Goal: Task Accomplishment & Management: Manage account settings

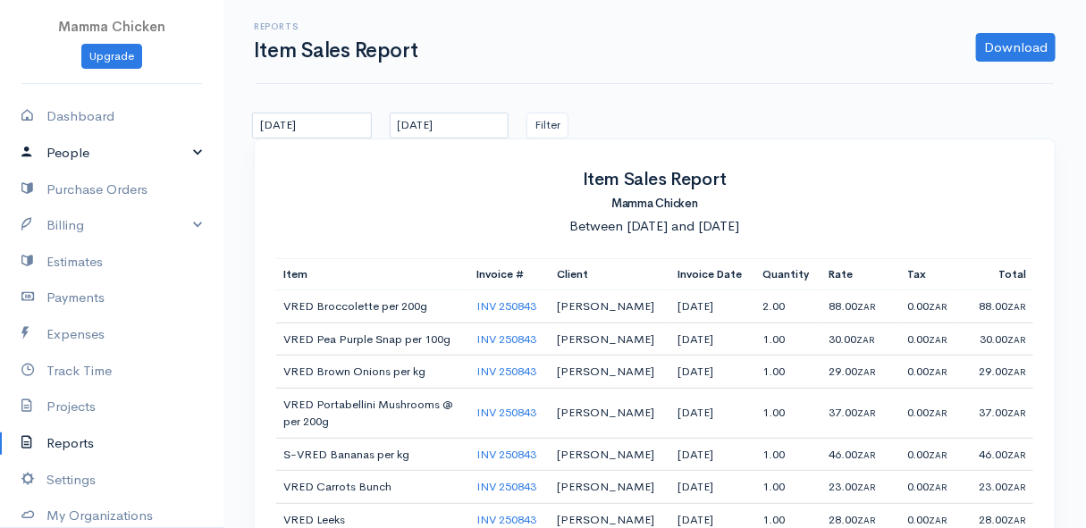
click at [74, 148] on link "People" at bounding box center [111, 153] width 223 height 37
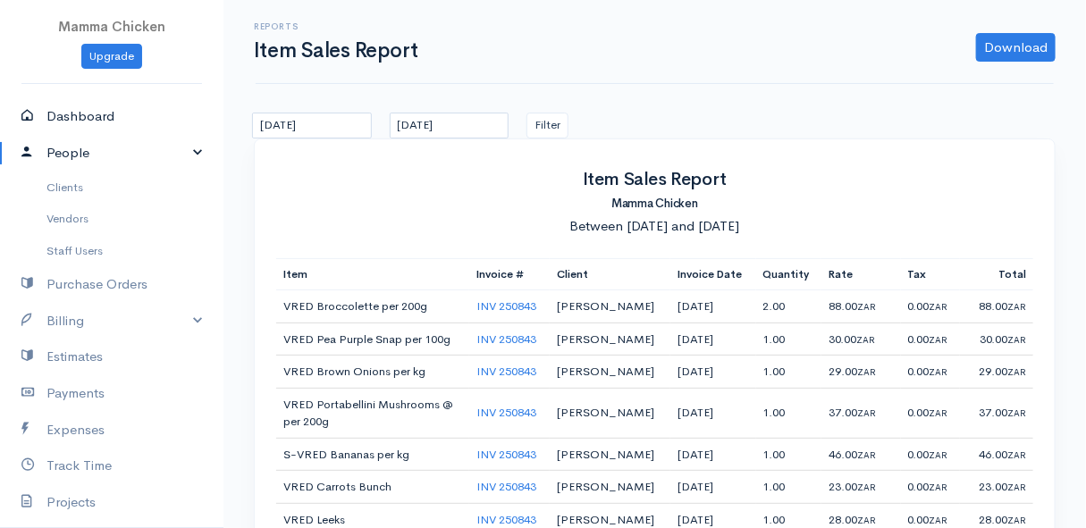
click at [87, 116] on link "Dashboard" at bounding box center [111, 116] width 223 height 37
select select "thistoyear"
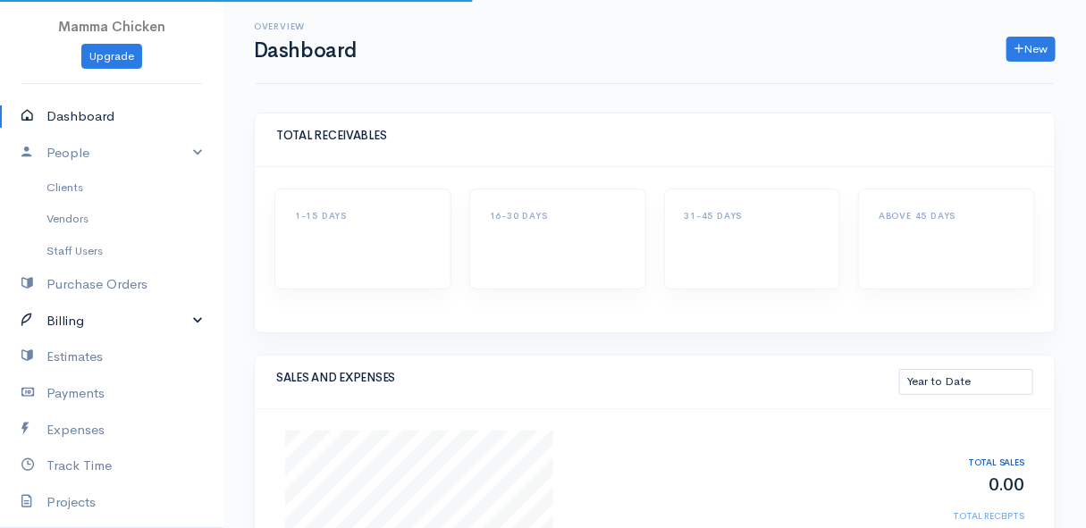
click at [80, 324] on link "Billing" at bounding box center [111, 321] width 223 height 37
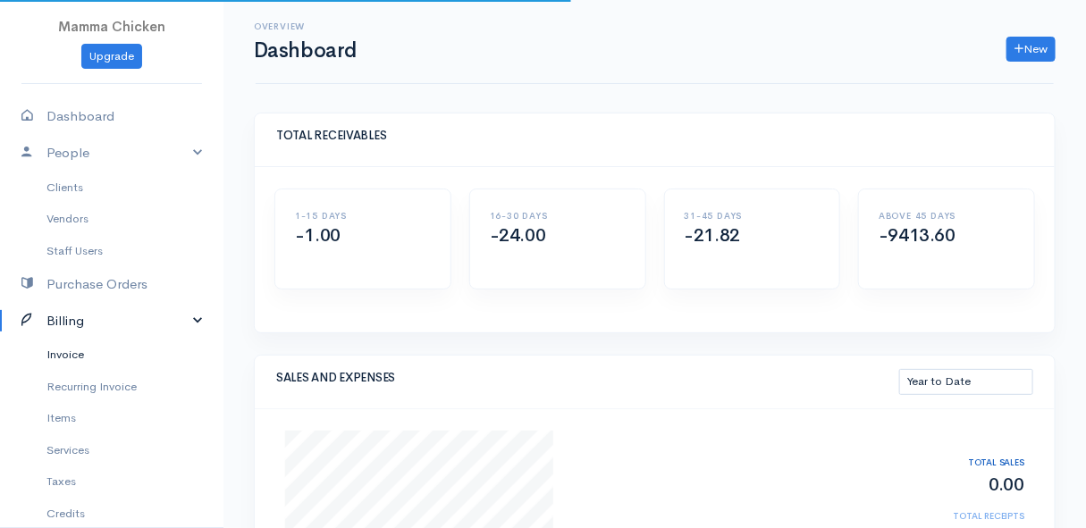
click at [80, 349] on link "Invoice" at bounding box center [111, 355] width 223 height 32
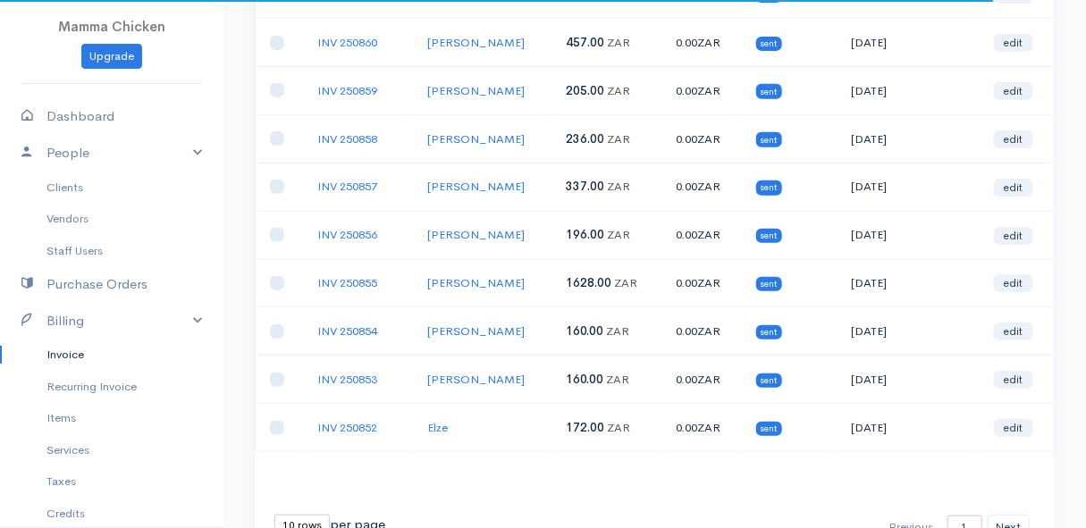
scroll to position [162, 0]
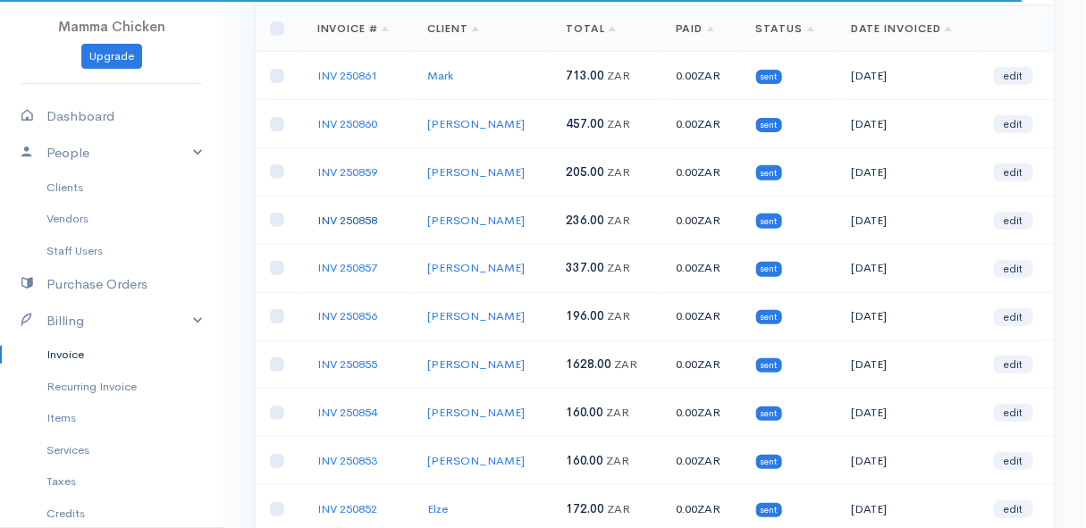
click at [349, 216] on link "INV 250858" at bounding box center [347, 220] width 60 height 15
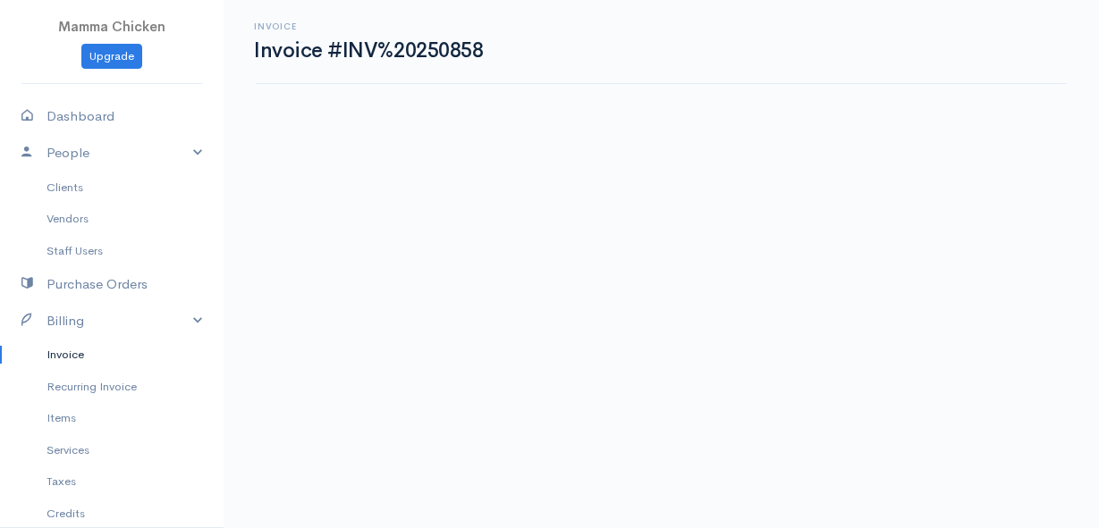
click at [81, 352] on link "Invoice" at bounding box center [111, 355] width 223 height 32
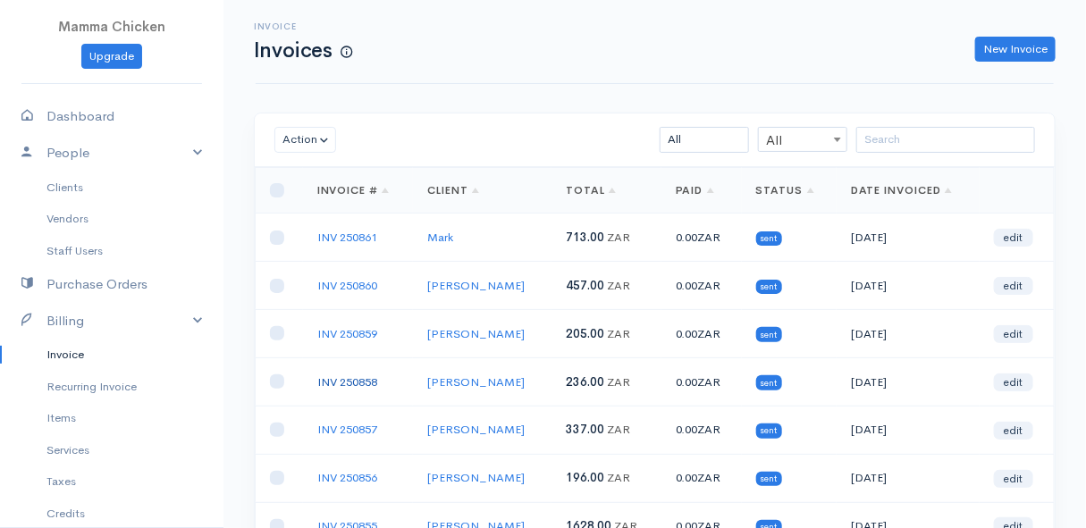
click at [348, 378] on link "INV 250858" at bounding box center [347, 382] width 60 height 15
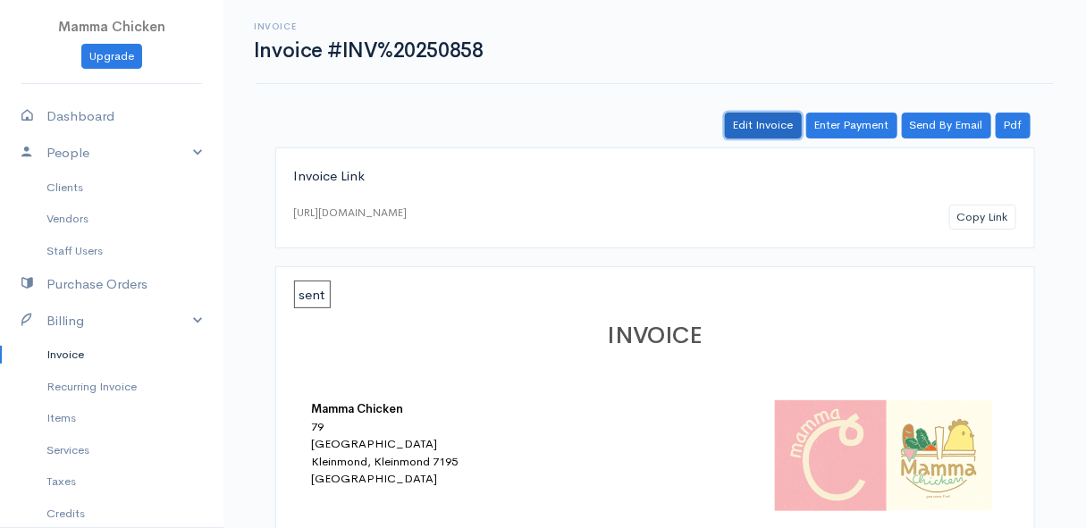
click at [774, 126] on link "Edit Invoice" at bounding box center [763, 126] width 77 height 26
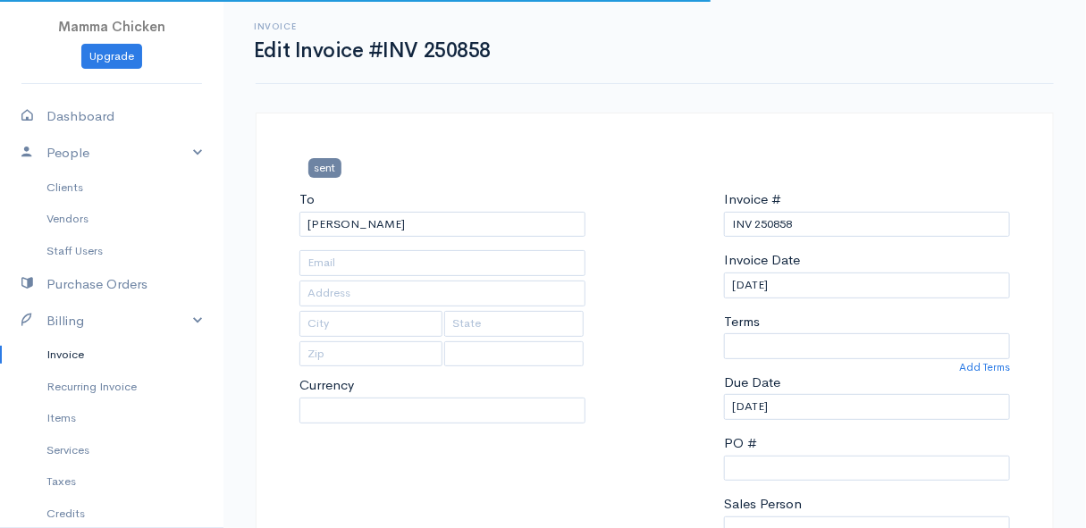
type input "[STREET_ADDRESS]"
type input "Rooiels"
select select
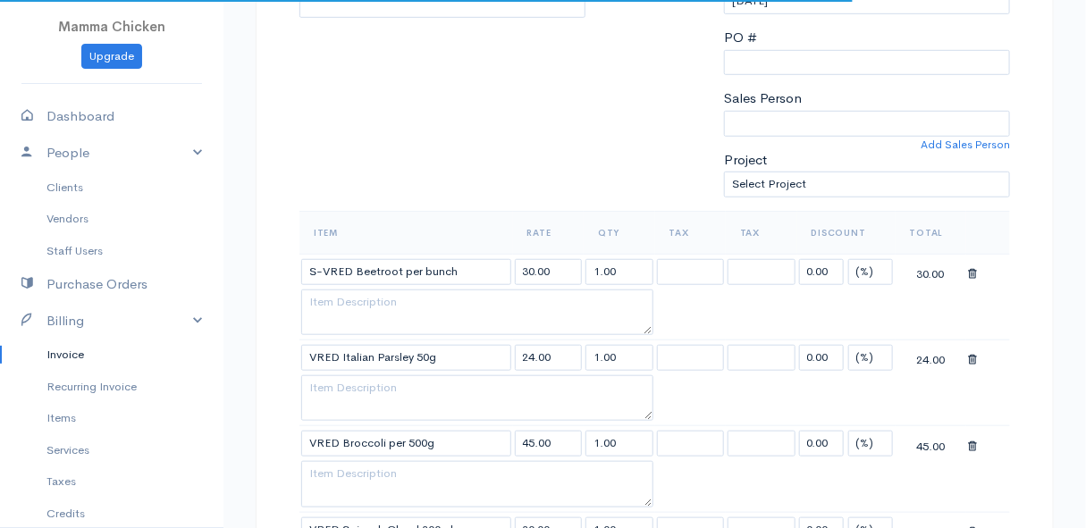
scroll to position [487, 0]
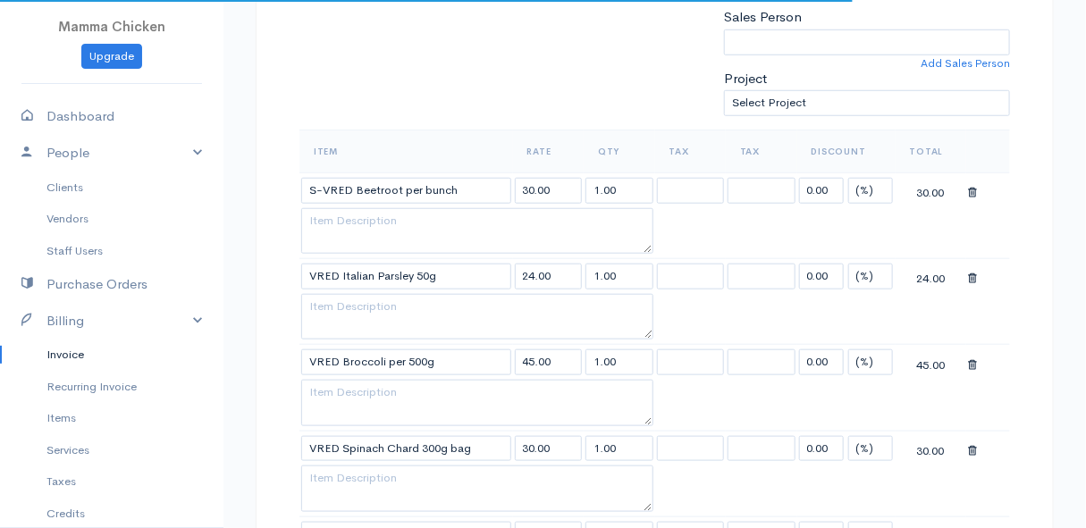
select select "ZAR"
select select "0"
click at [455, 357] on input "VRED Broccoli per 500g" at bounding box center [406, 362] width 210 height 26
select select "[GEOGRAPHIC_DATA]"
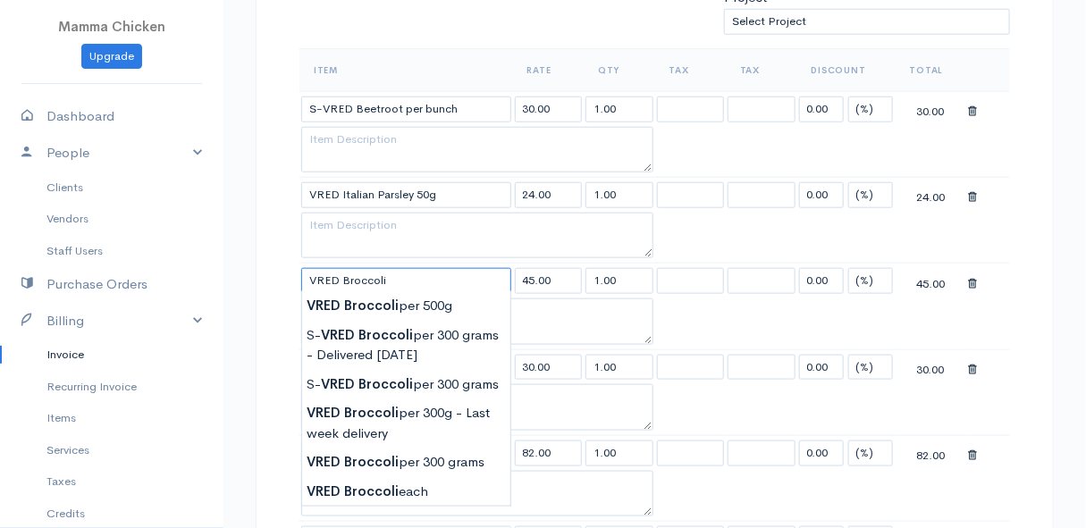
scroll to position [650, 0]
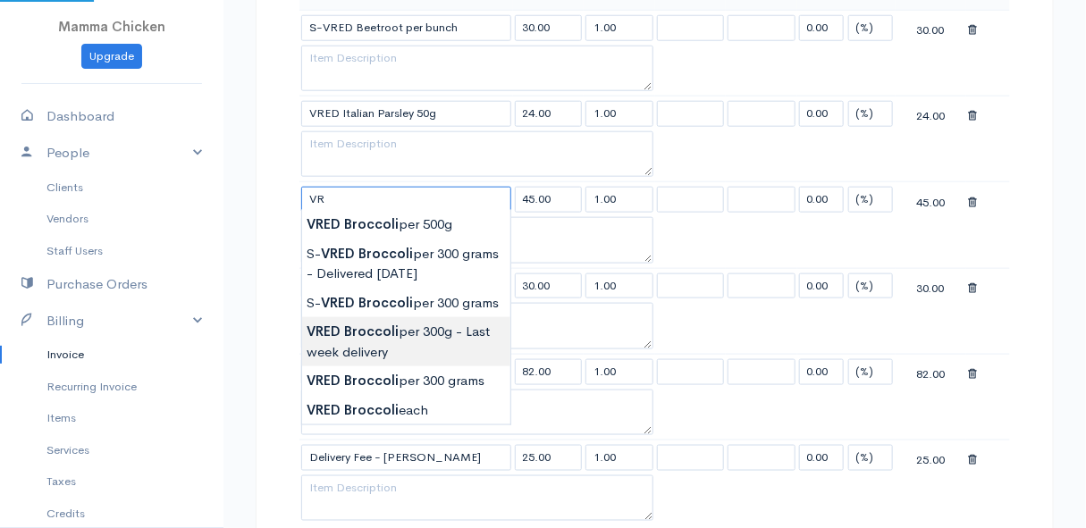
type input "V"
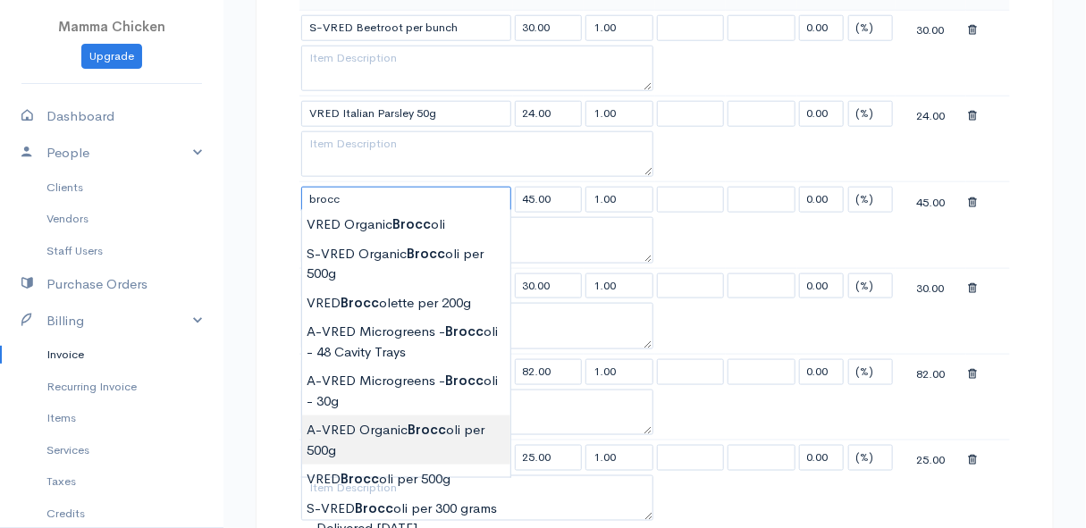
type input "A-VRED Organic Broccoli per 500g"
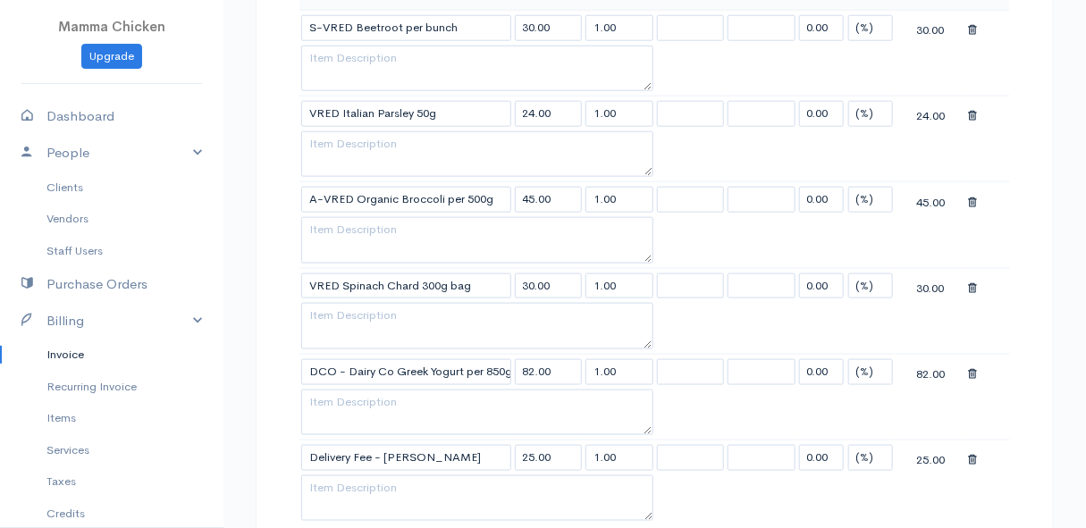
click at [417, 440] on body "Mamma Chicken Upgrade Dashboard People Clients Vendors Staff Users Purchase Ord…" at bounding box center [543, 337] width 1086 height 1975
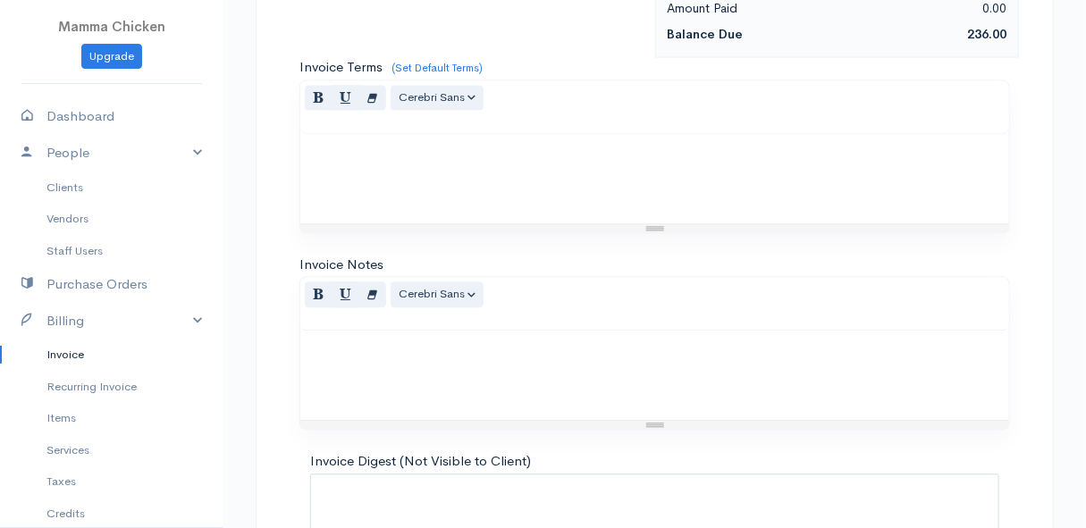
scroll to position [1440, 0]
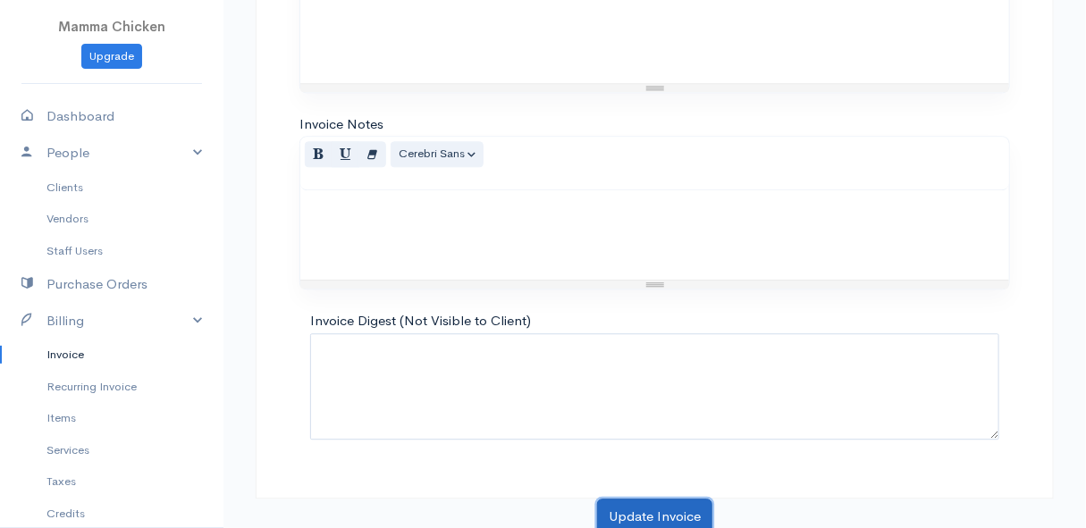
click at [678, 509] on button "Update Invoice" at bounding box center [654, 517] width 115 height 37
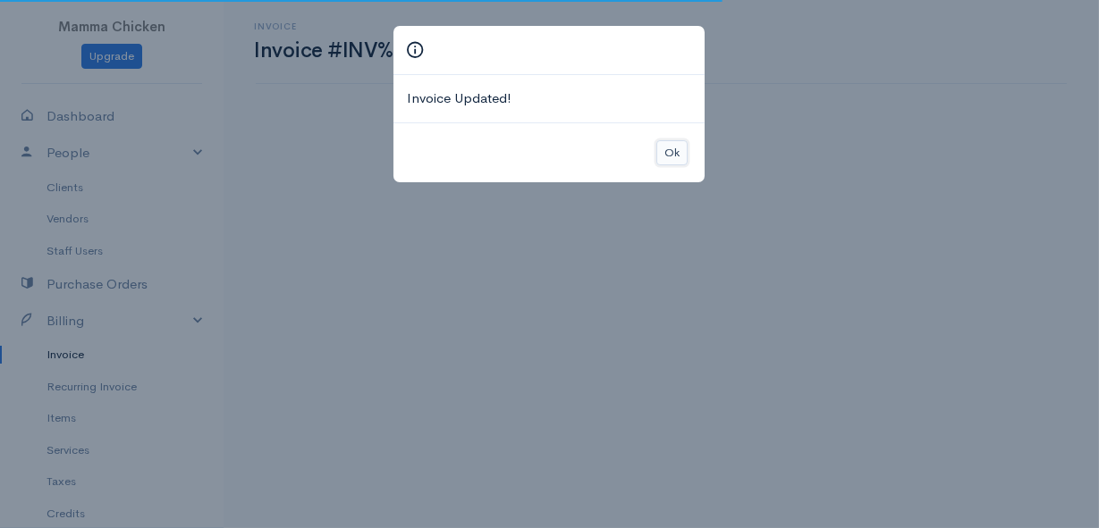
click at [667, 147] on button "Ok" at bounding box center [671, 153] width 31 height 26
